Goal: Task Accomplishment & Management: Manage account settings

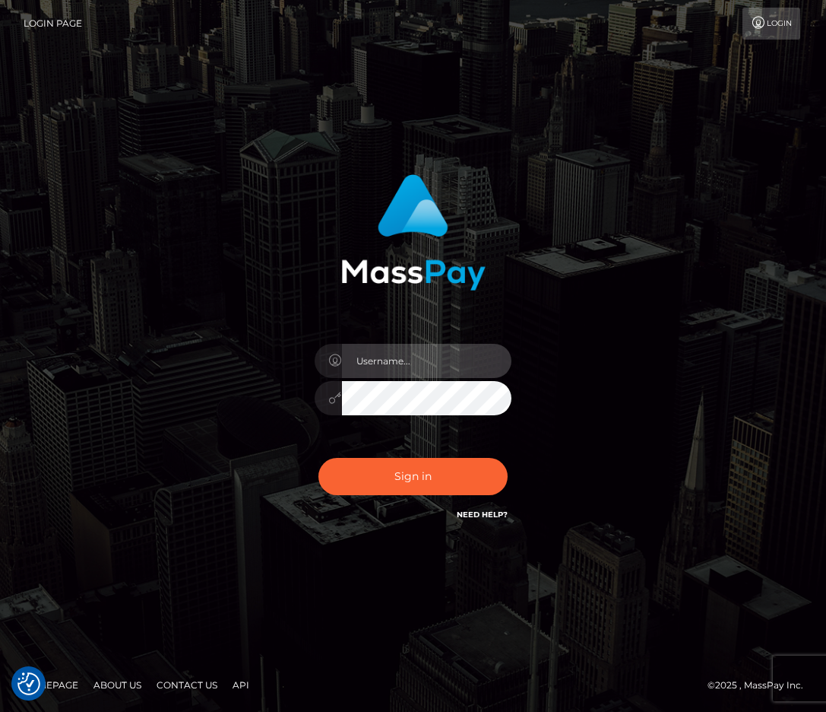
type input "raewhit"
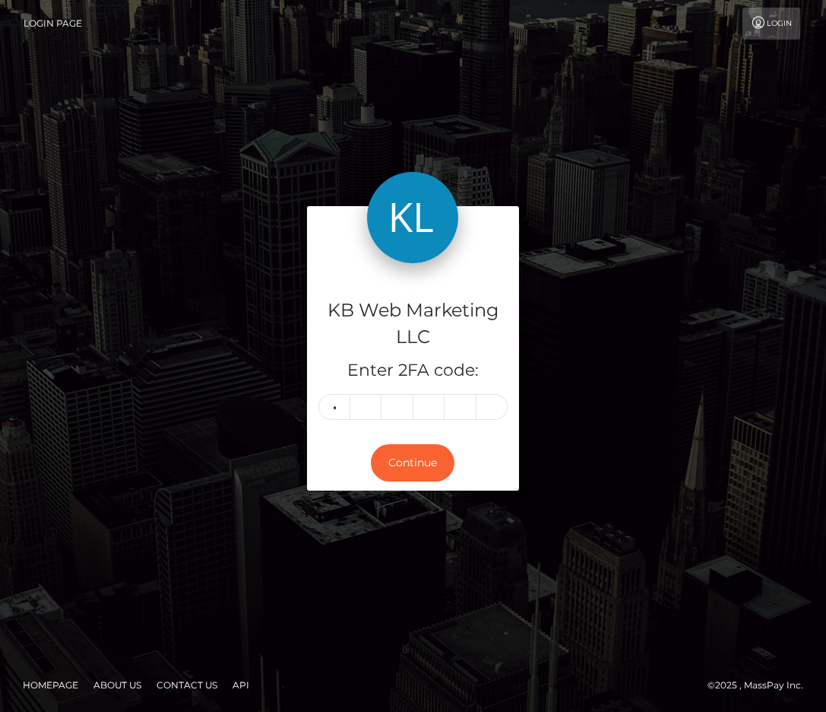
type input "7"
type input "5"
type input "8"
type input "7"
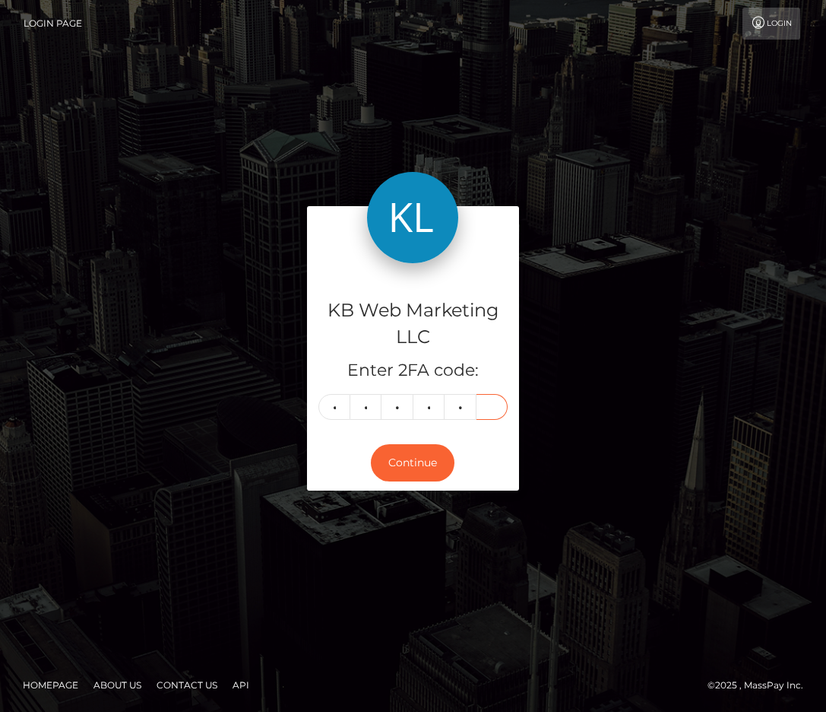
type input "0"
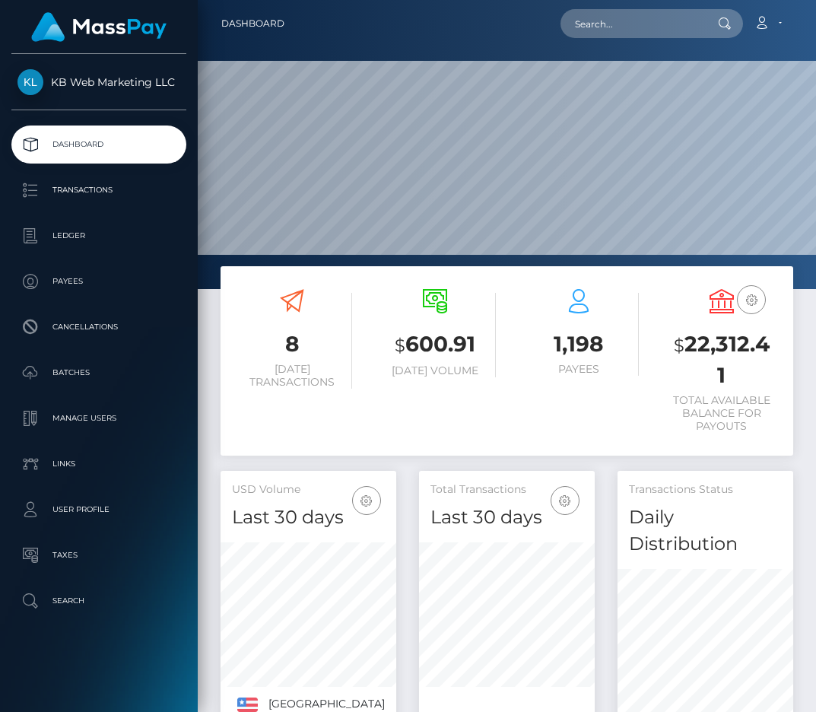
scroll to position [294, 176]
click at [98, 287] on p "Payees" at bounding box center [98, 281] width 163 height 23
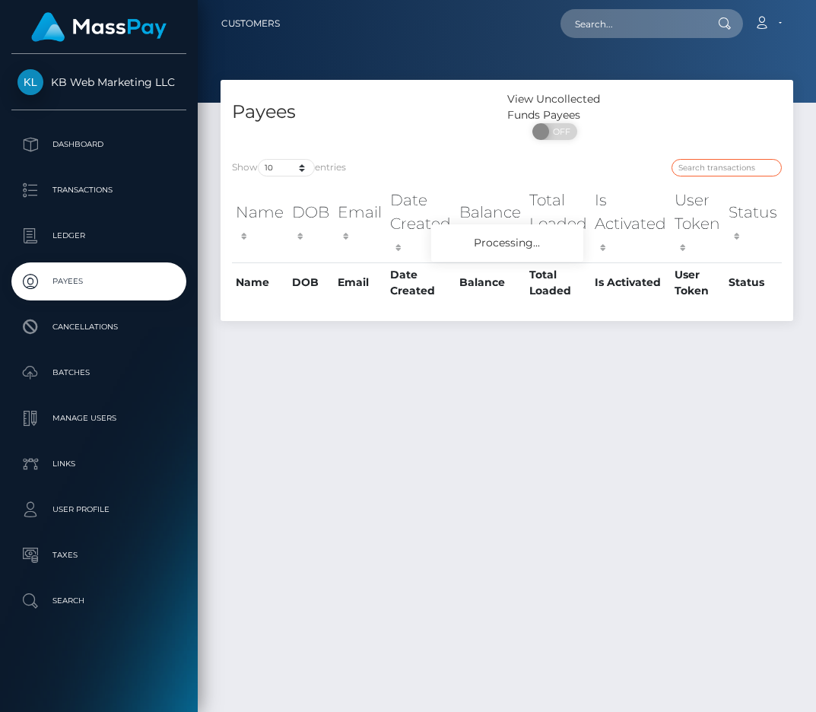
click at [709, 163] on input "search" at bounding box center [726, 167] width 110 height 17
paste input "42567"
type input "42567"
